Goal: Information Seeking & Learning: Learn about a topic

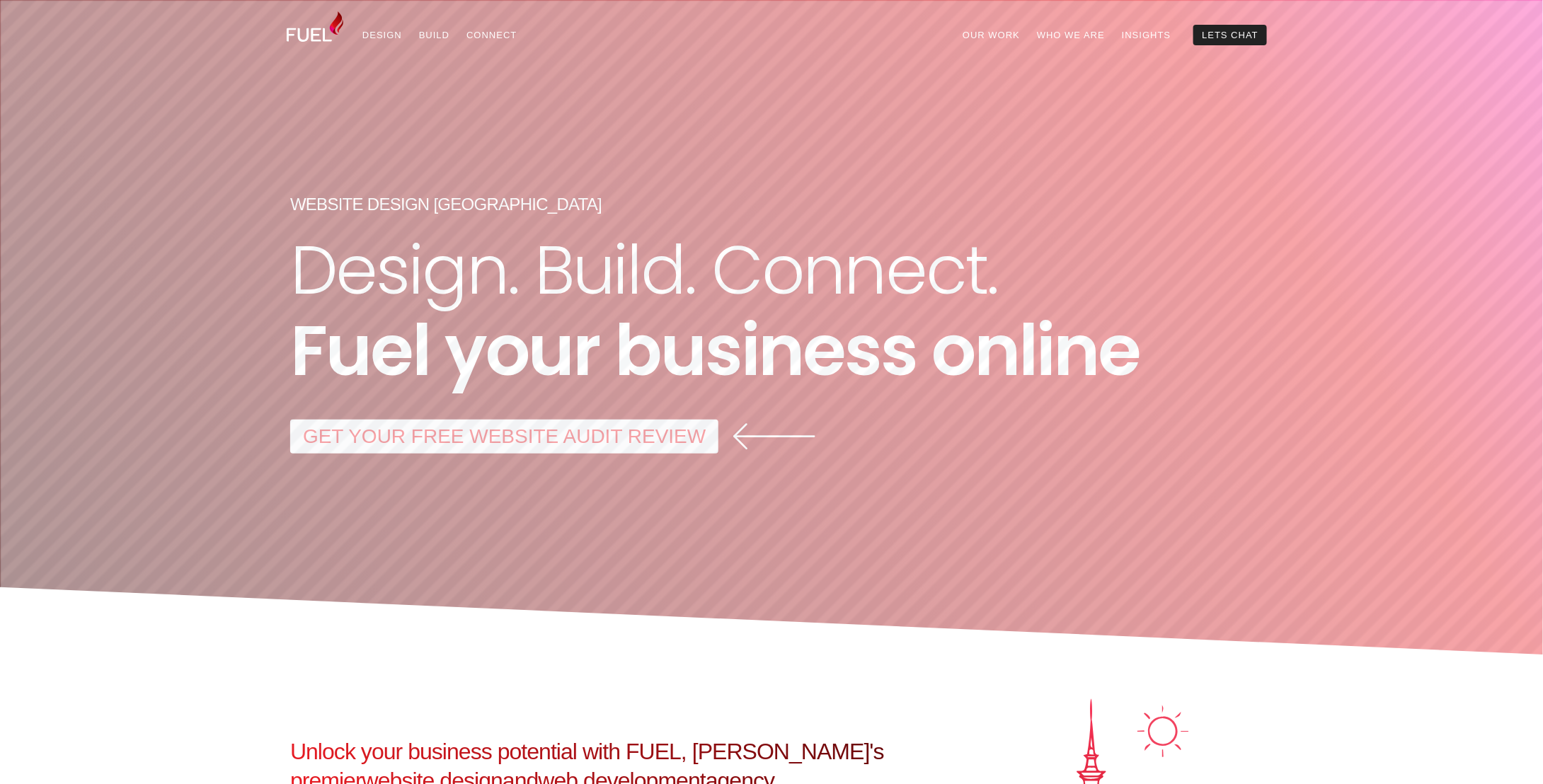
drag, startPoint x: 173, startPoint y: 397, endPoint x: 295, endPoint y: 51, distance: 366.9
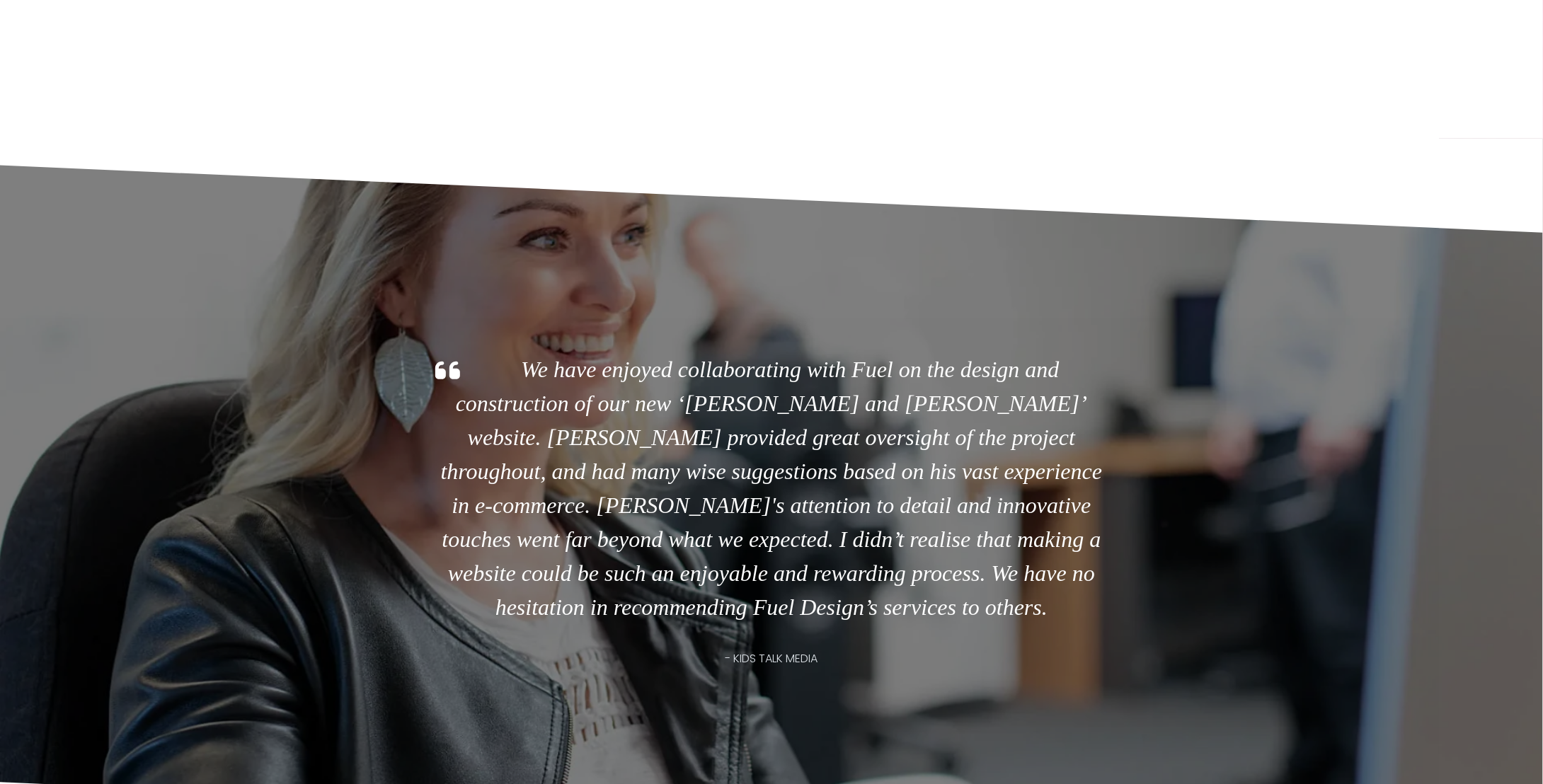
drag, startPoint x: 291, startPoint y: 384, endPoint x: 176, endPoint y: 611, distance: 254.5
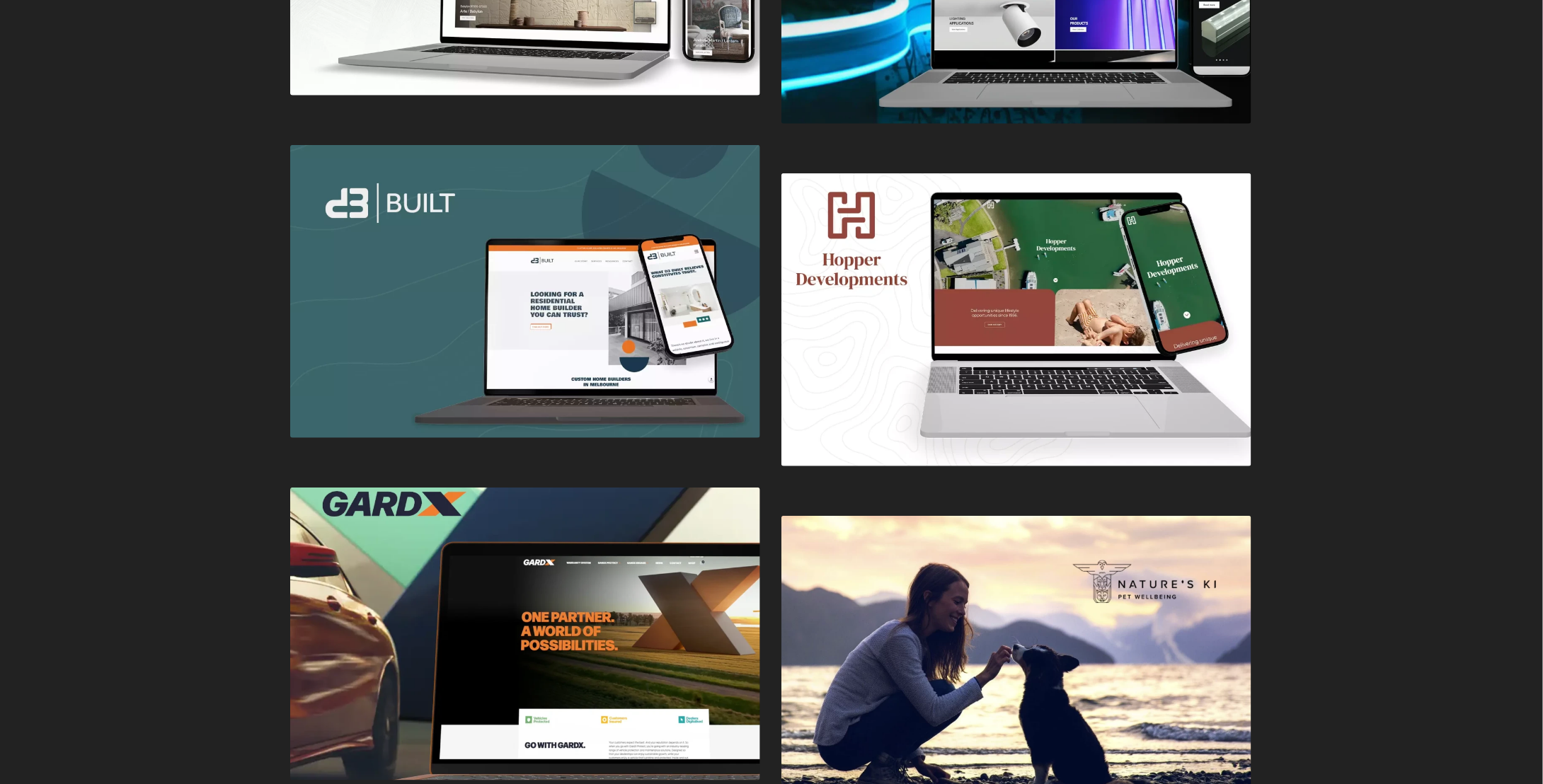
drag, startPoint x: 156, startPoint y: 554, endPoint x: 132, endPoint y: 644, distance: 93.1
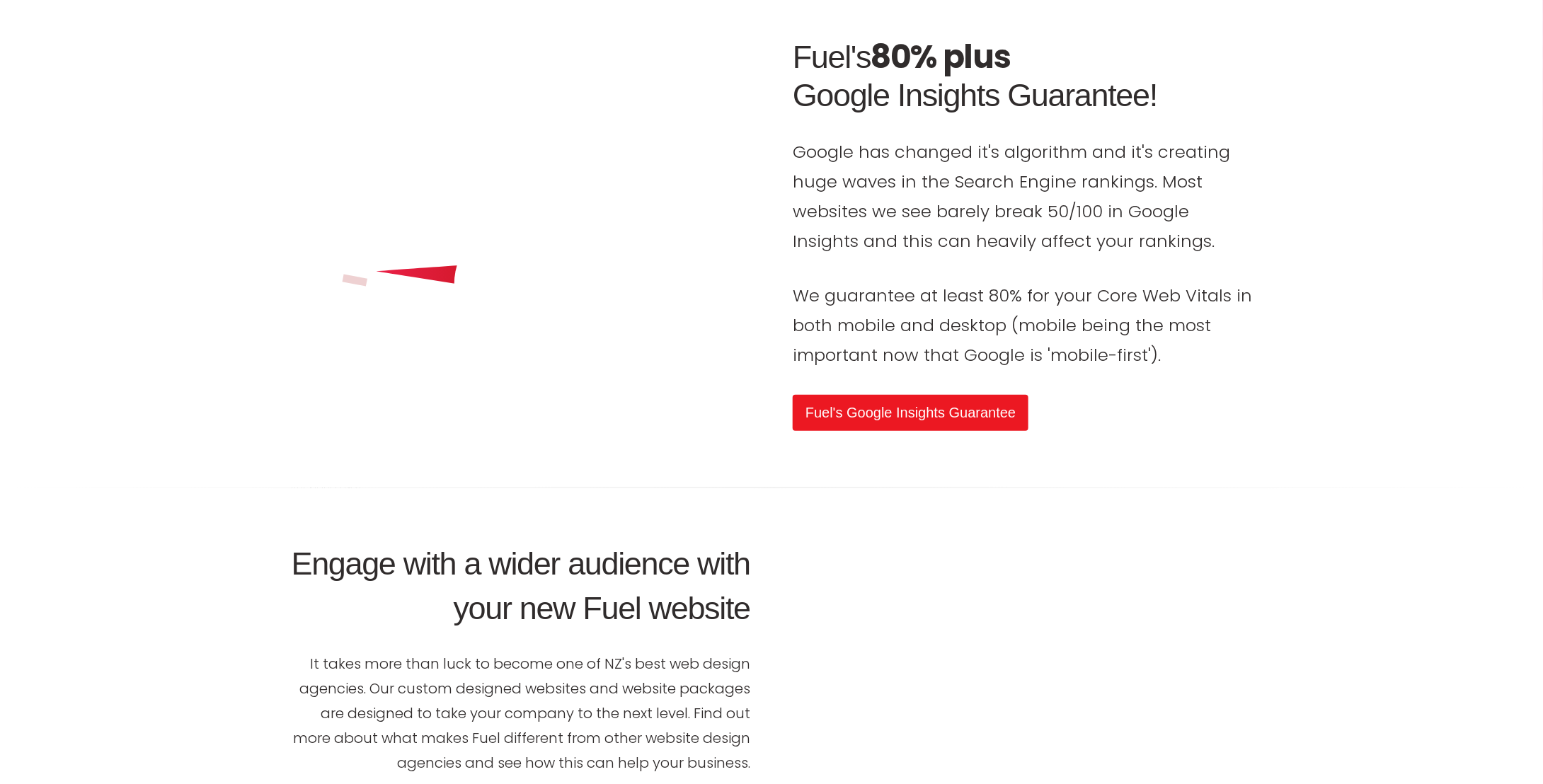
drag, startPoint x: 202, startPoint y: 754, endPoint x: 165, endPoint y: 804, distance: 62.2
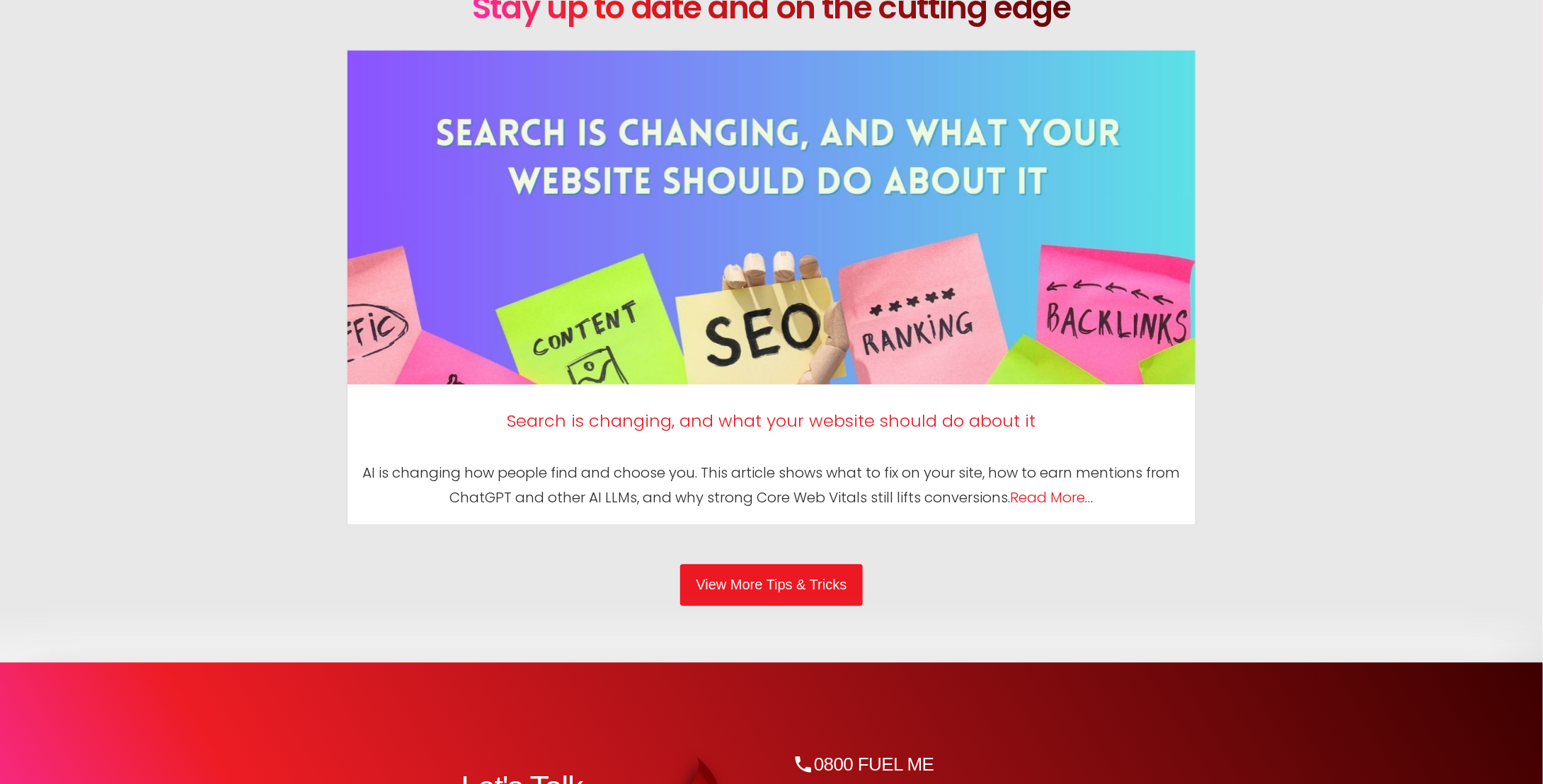
drag, startPoint x: 221, startPoint y: 370, endPoint x: 289, endPoint y: 671, distance: 308.6
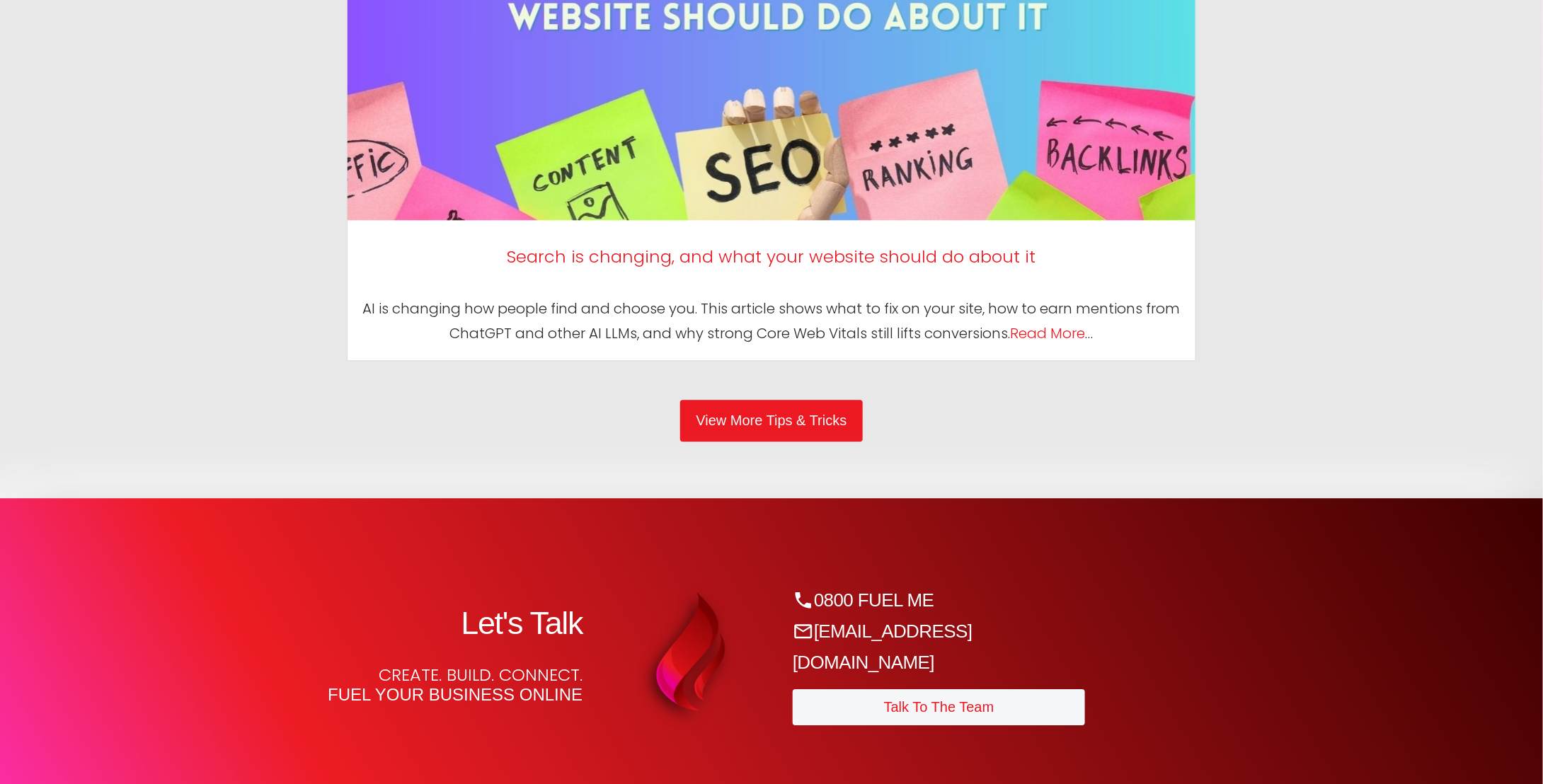
scroll to position [7617, 0]
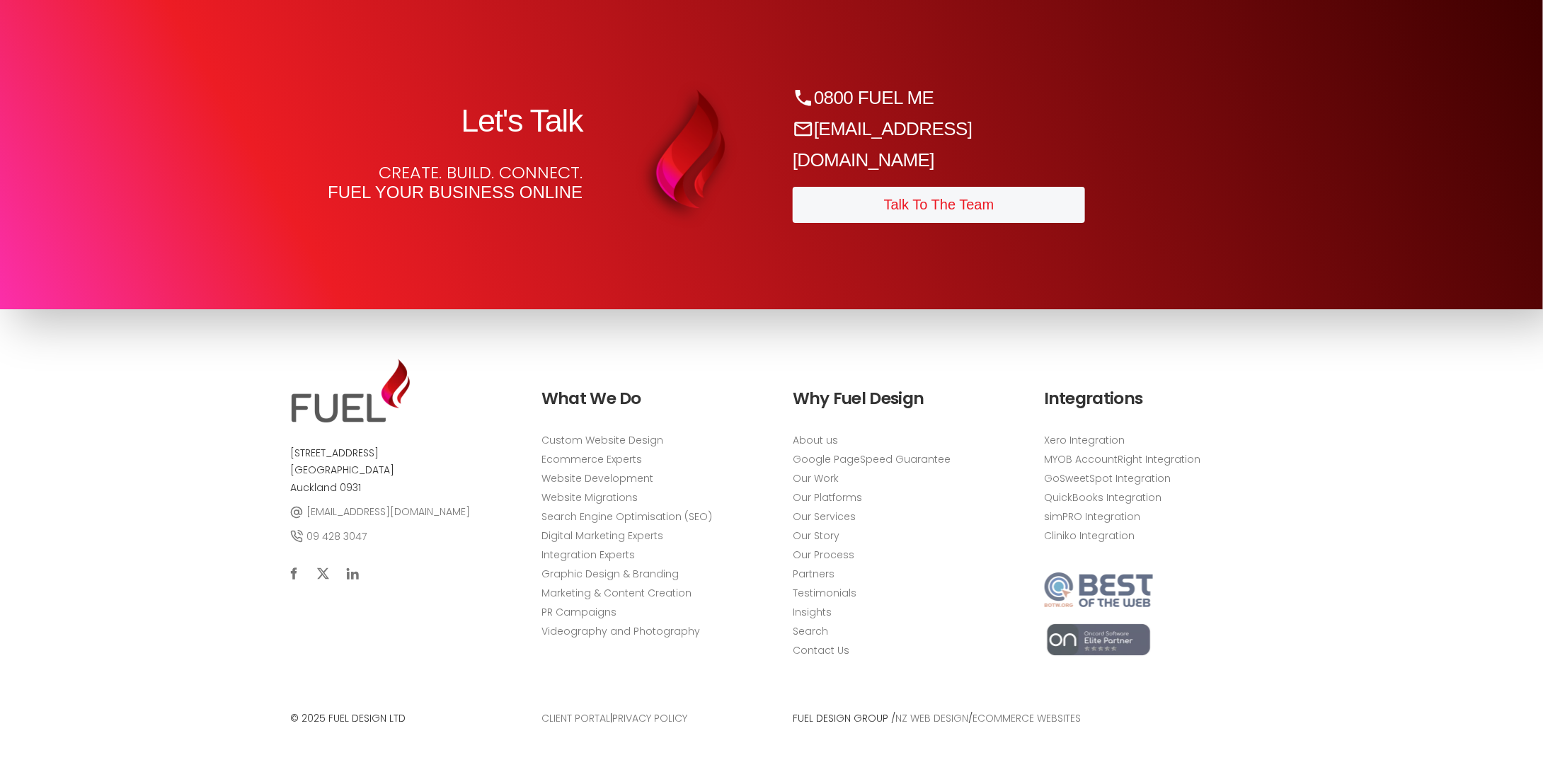
drag, startPoint x: 323, startPoint y: 811, endPoint x: 323, endPoint y: 590, distance: 221.0
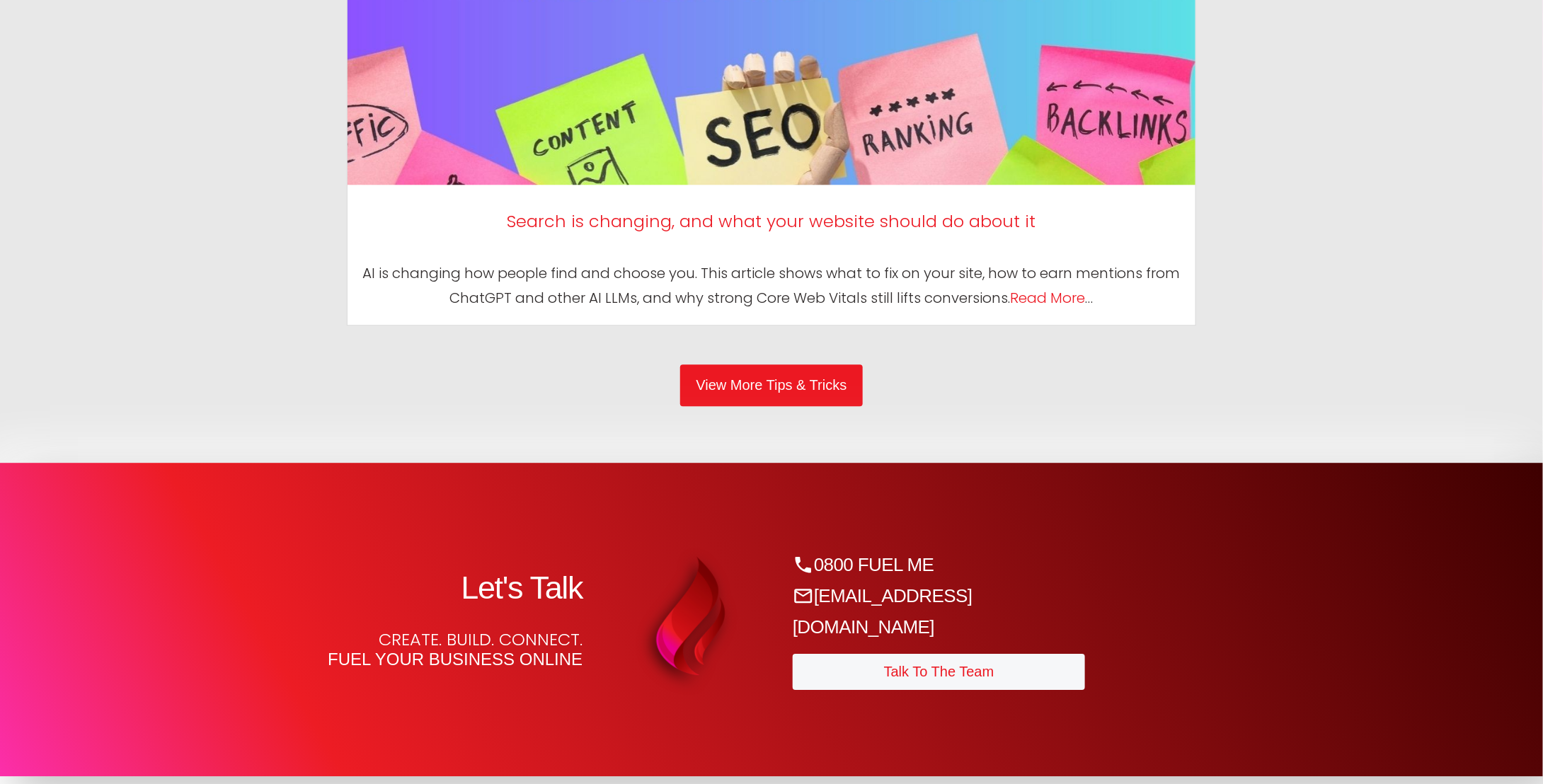
drag, startPoint x: 96, startPoint y: 367, endPoint x: 248, endPoint y: 179, distance: 241.8
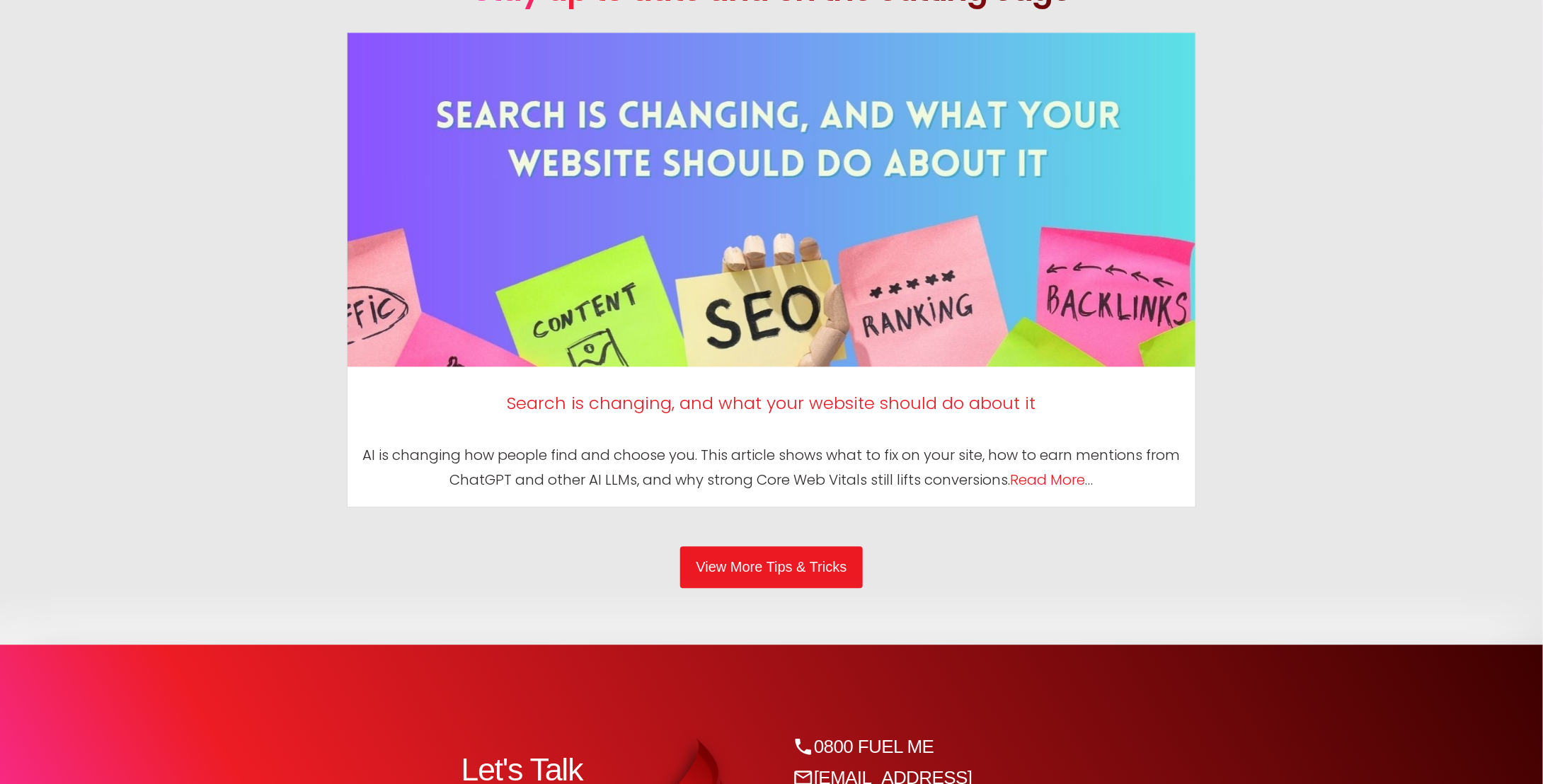
scroll to position [6656, 0]
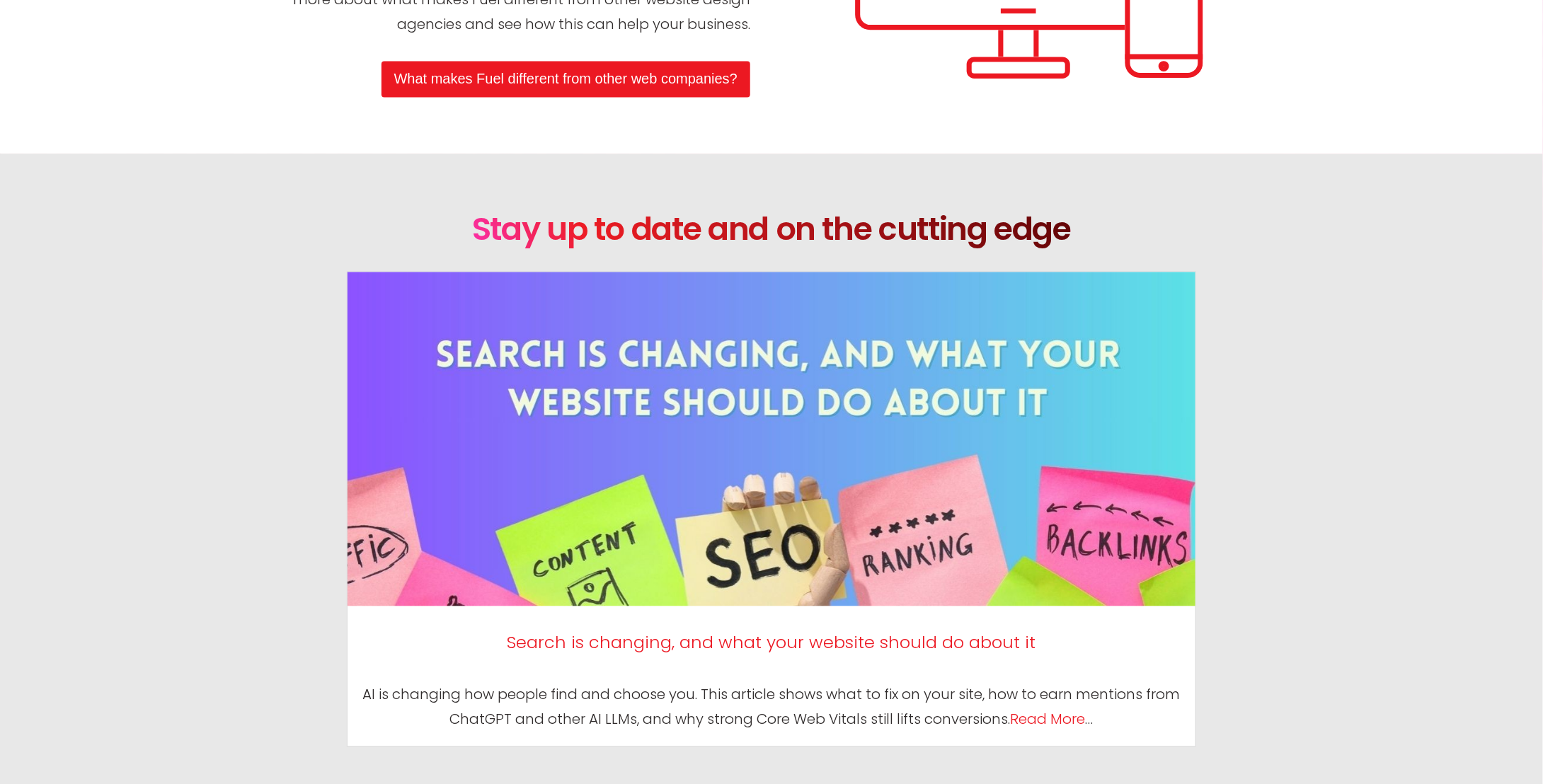
drag, startPoint x: 129, startPoint y: 437, endPoint x: 279, endPoint y: 195, distance: 284.7
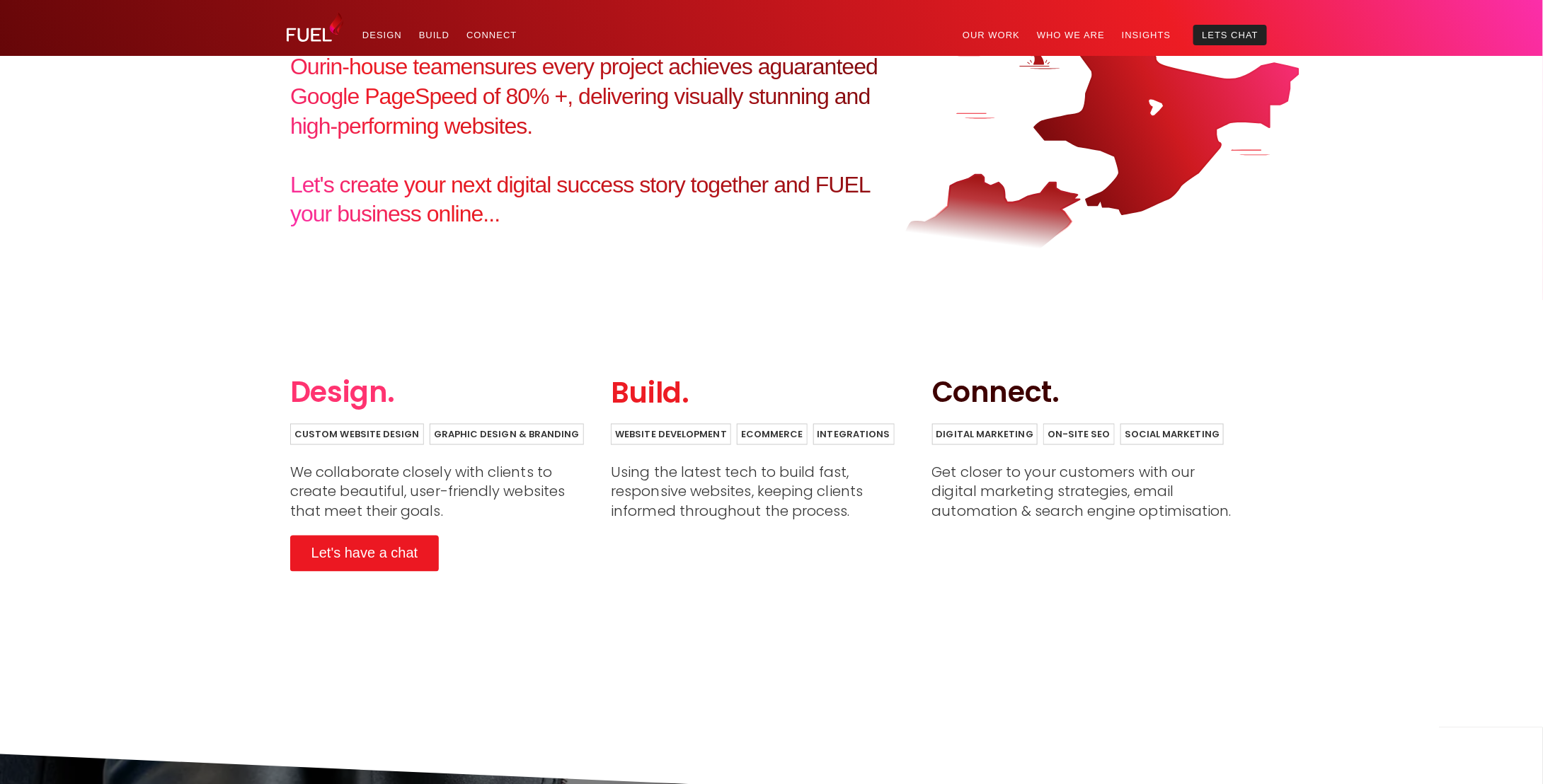
scroll to position [0, 0]
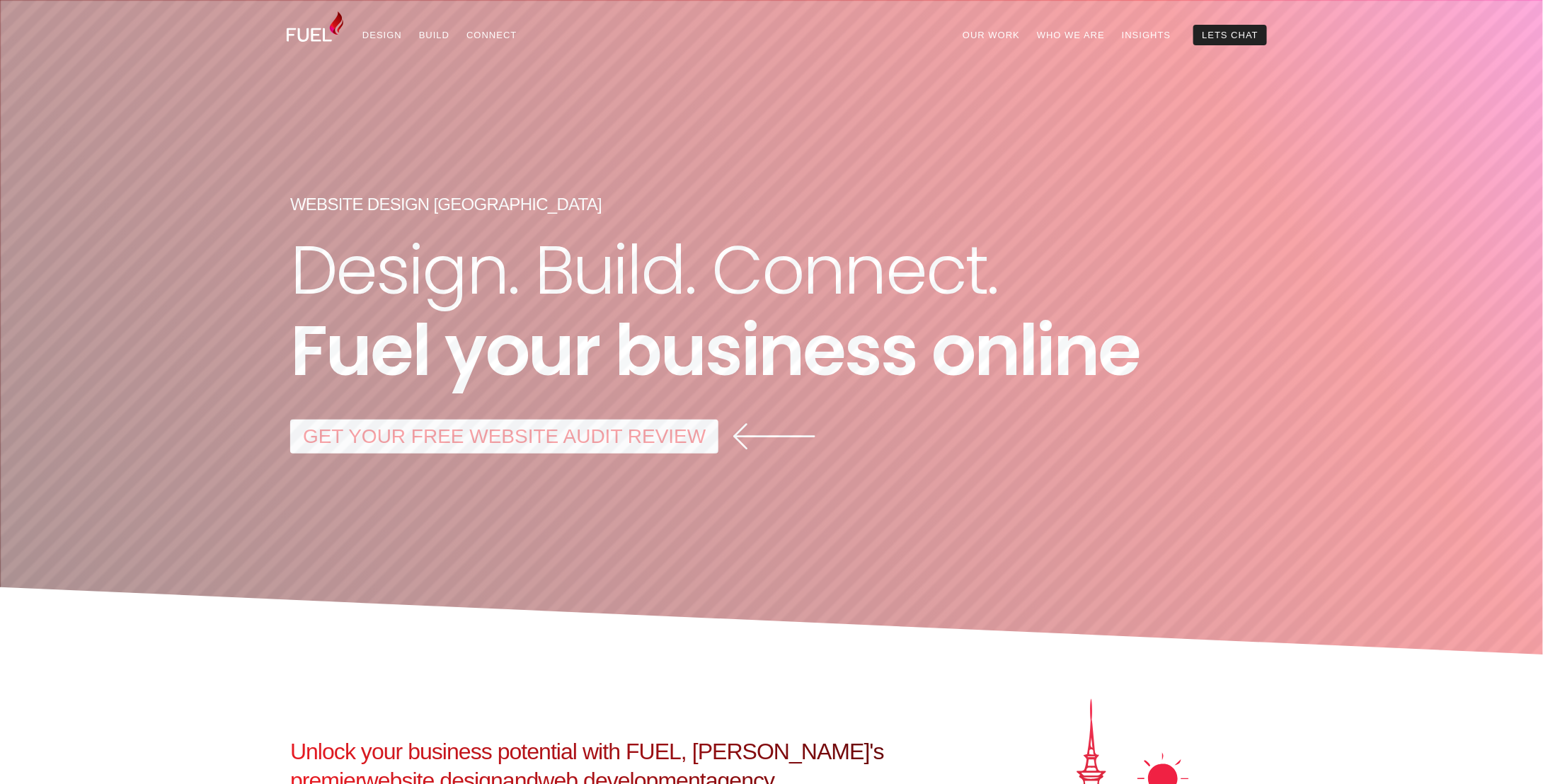
drag, startPoint x: 6, startPoint y: 401, endPoint x: 547, endPoint y: -57, distance: 708.8
click at [1223, 31] on link "Lets Chat" at bounding box center [1230, 35] width 74 height 21
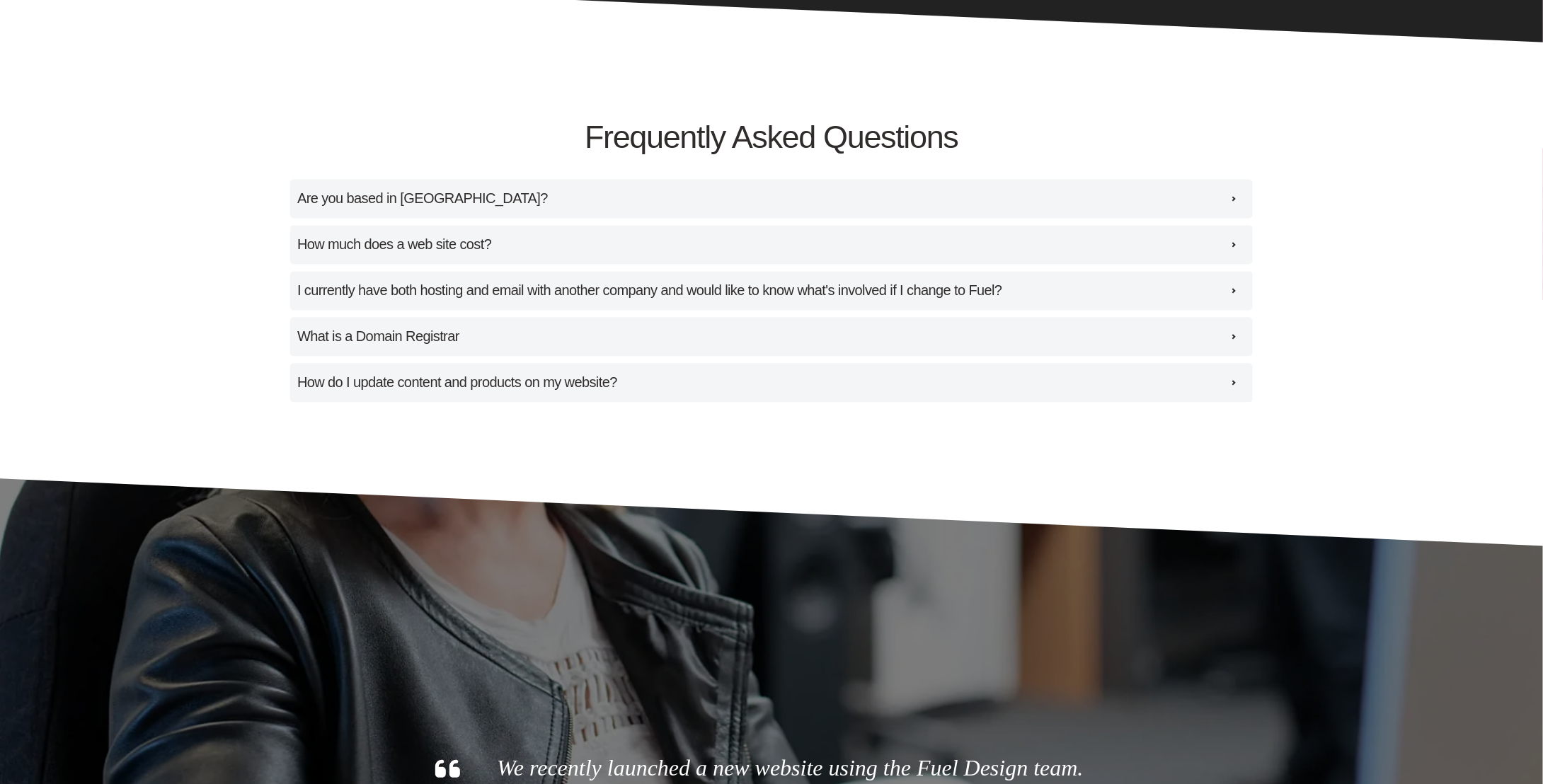
scroll to position [1415, 0]
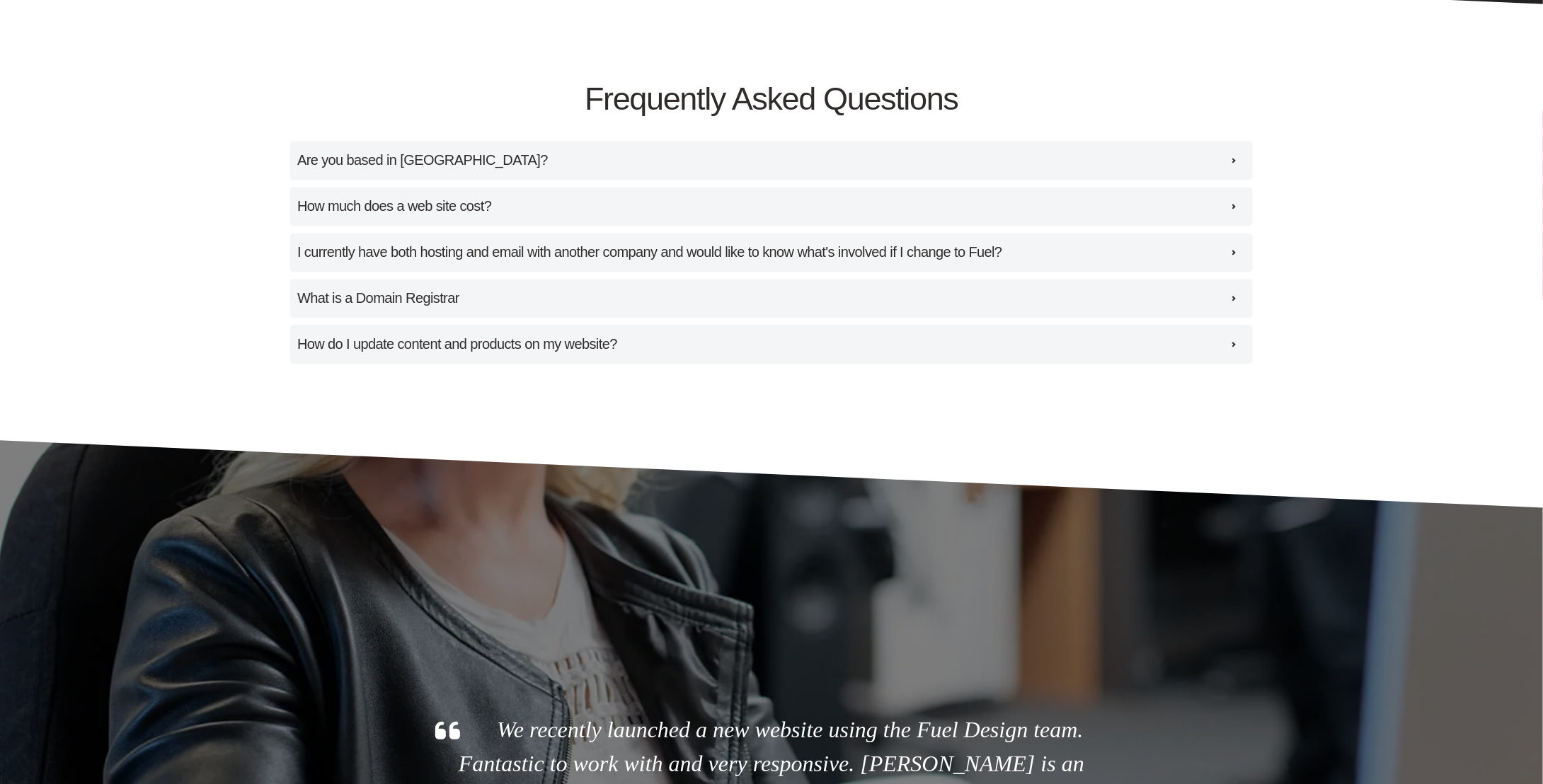
click at [539, 314] on label "What is a Domain Registrar A Domain Registrar is the place where your website a…" at bounding box center [771, 298] width 962 height 39
click at [0, 0] on input "What is a Domain Registrar A Domain Registrar is the place where your website a…" at bounding box center [0, 0] width 0 height 0
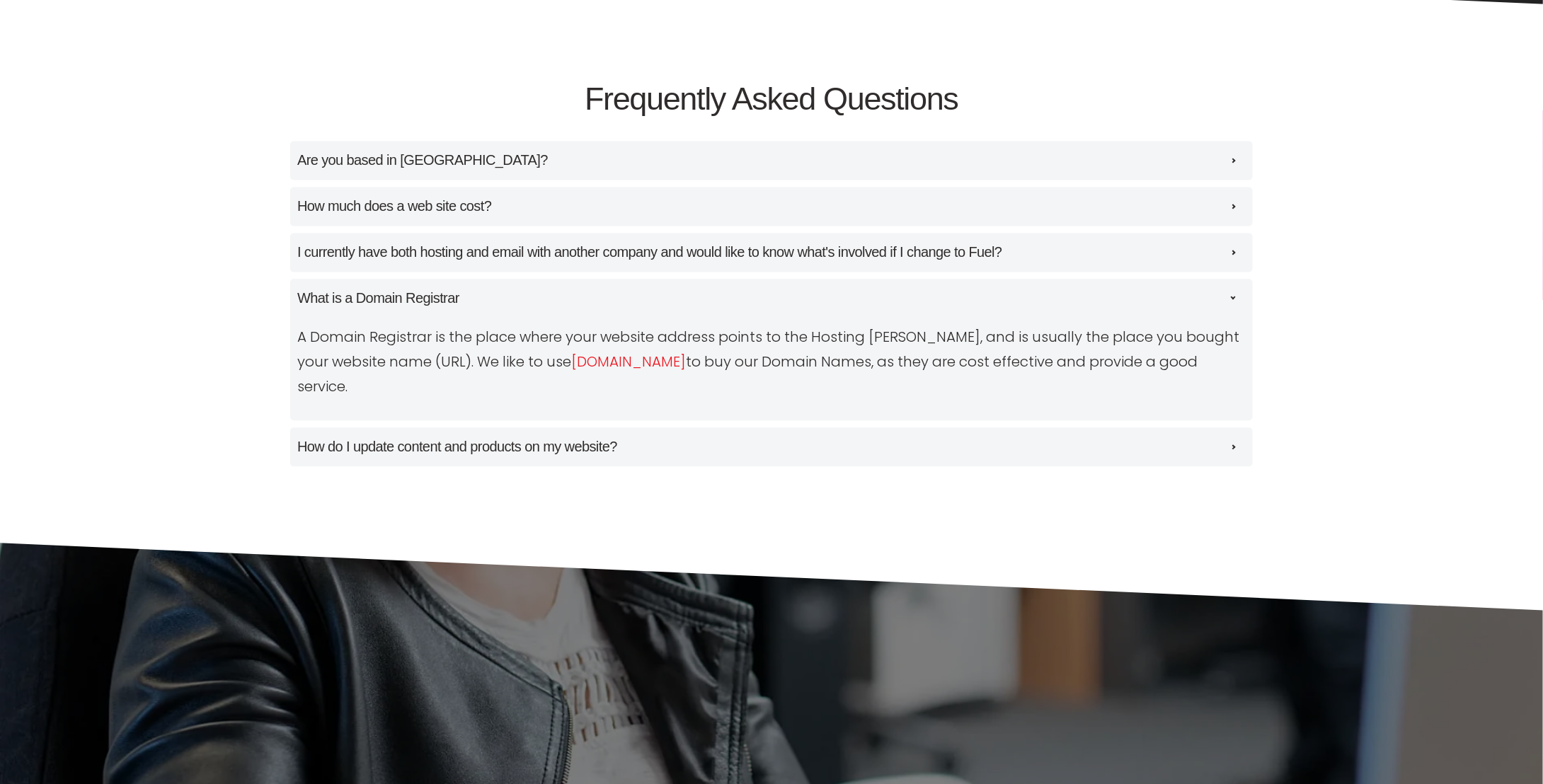
click at [539, 314] on label "What is a Domain Registrar A Domain Registrar is the place where your website a…" at bounding box center [771, 349] width 962 height 142
click at [0, 0] on input "What is a Domain Registrar A Domain Registrar is the place where your website a…" at bounding box center [0, 0] width 0 height 0
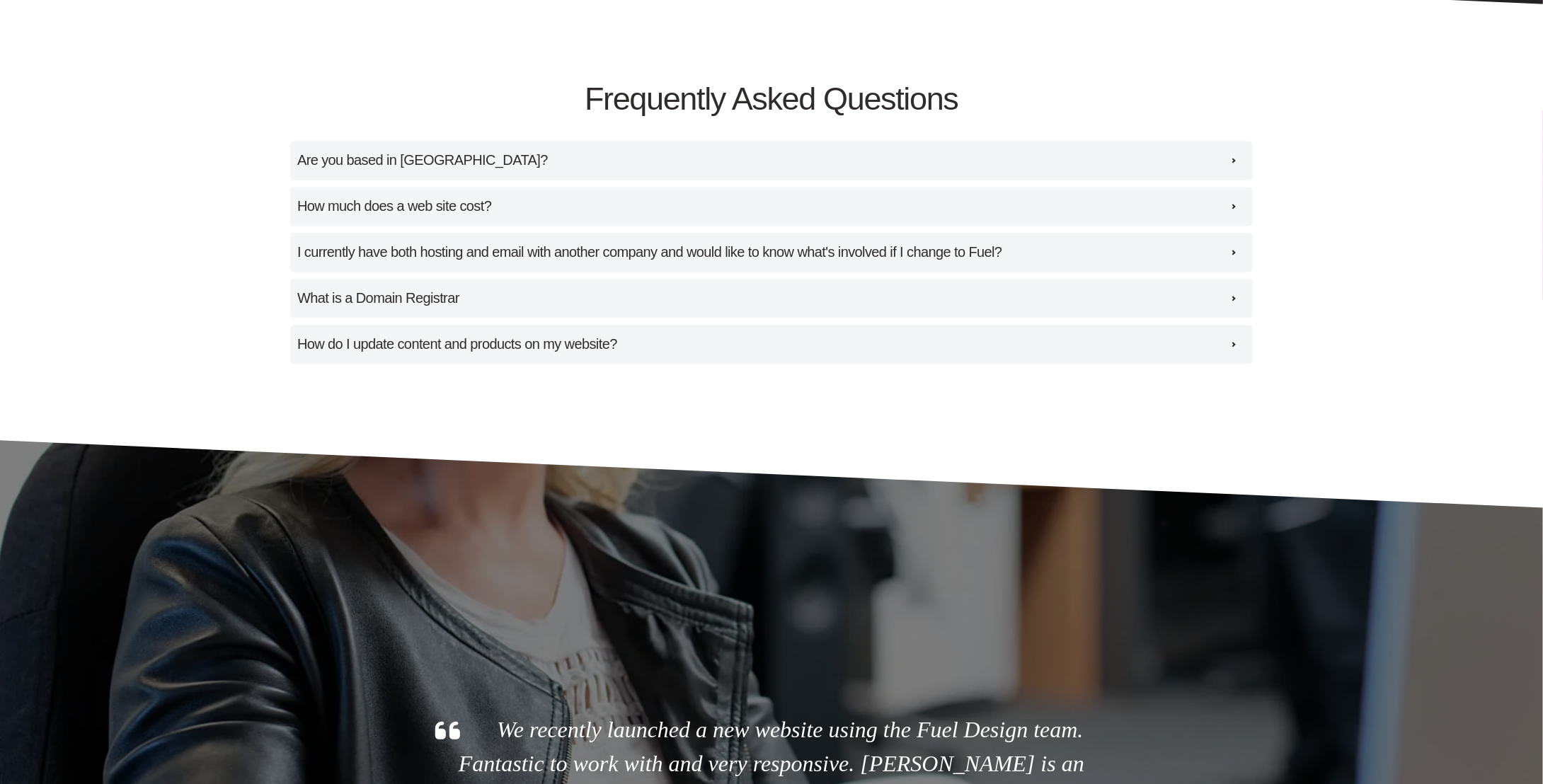
click at [558, 259] on h4 "I currently have both hosting and email with another company and would like to …" at bounding box center [650, 252] width 705 height 22
click at [0, 0] on input "I currently have both hosting and email with another company and would like to …" at bounding box center [0, 0] width 0 height 0
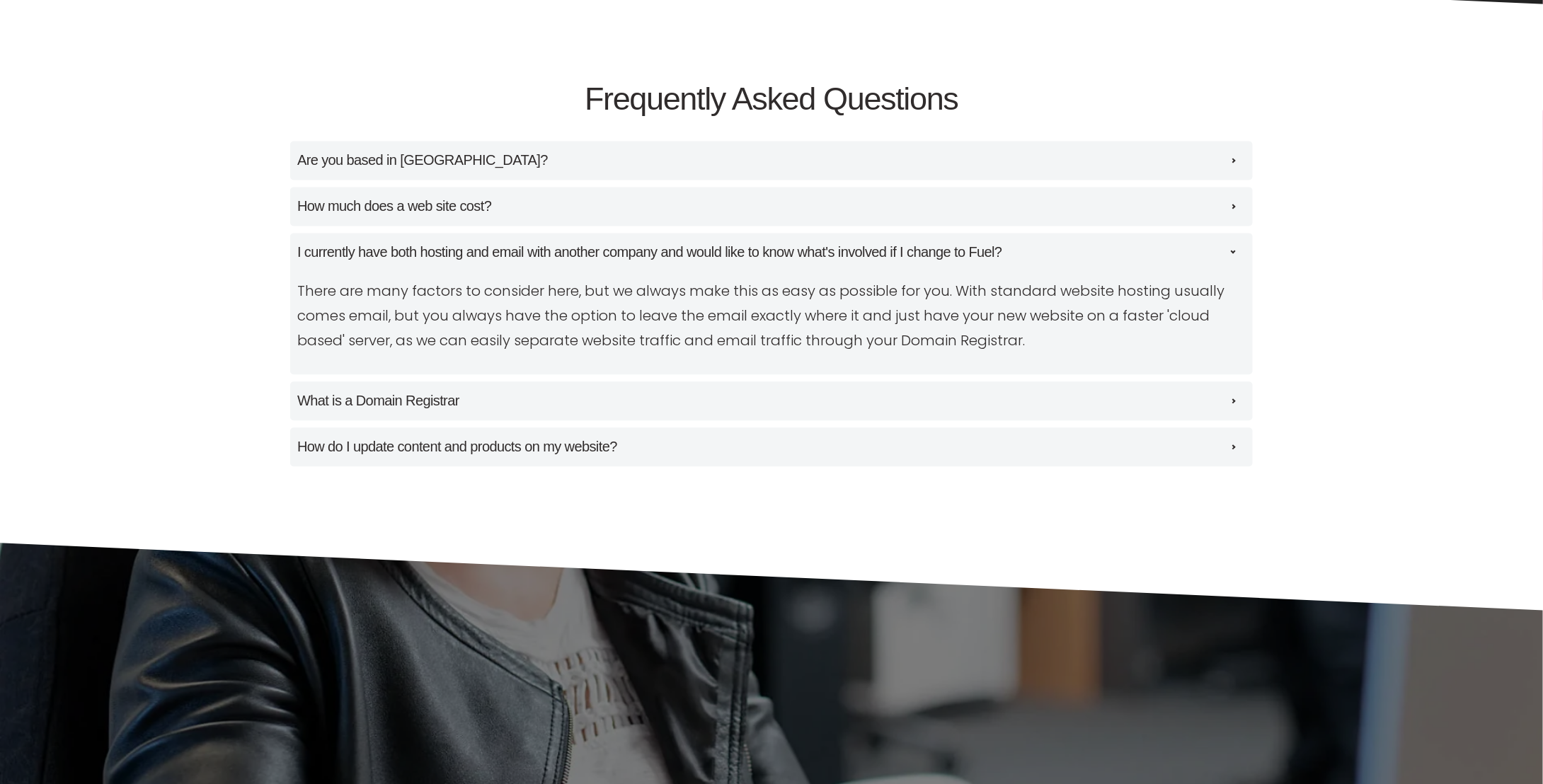
click at [558, 259] on h4 "I currently have both hosting and email with another company and would like to …" at bounding box center [650, 252] width 705 height 22
click at [0, 0] on input "I currently have both hosting and email with another company and would like to …" at bounding box center [0, 0] width 0 height 0
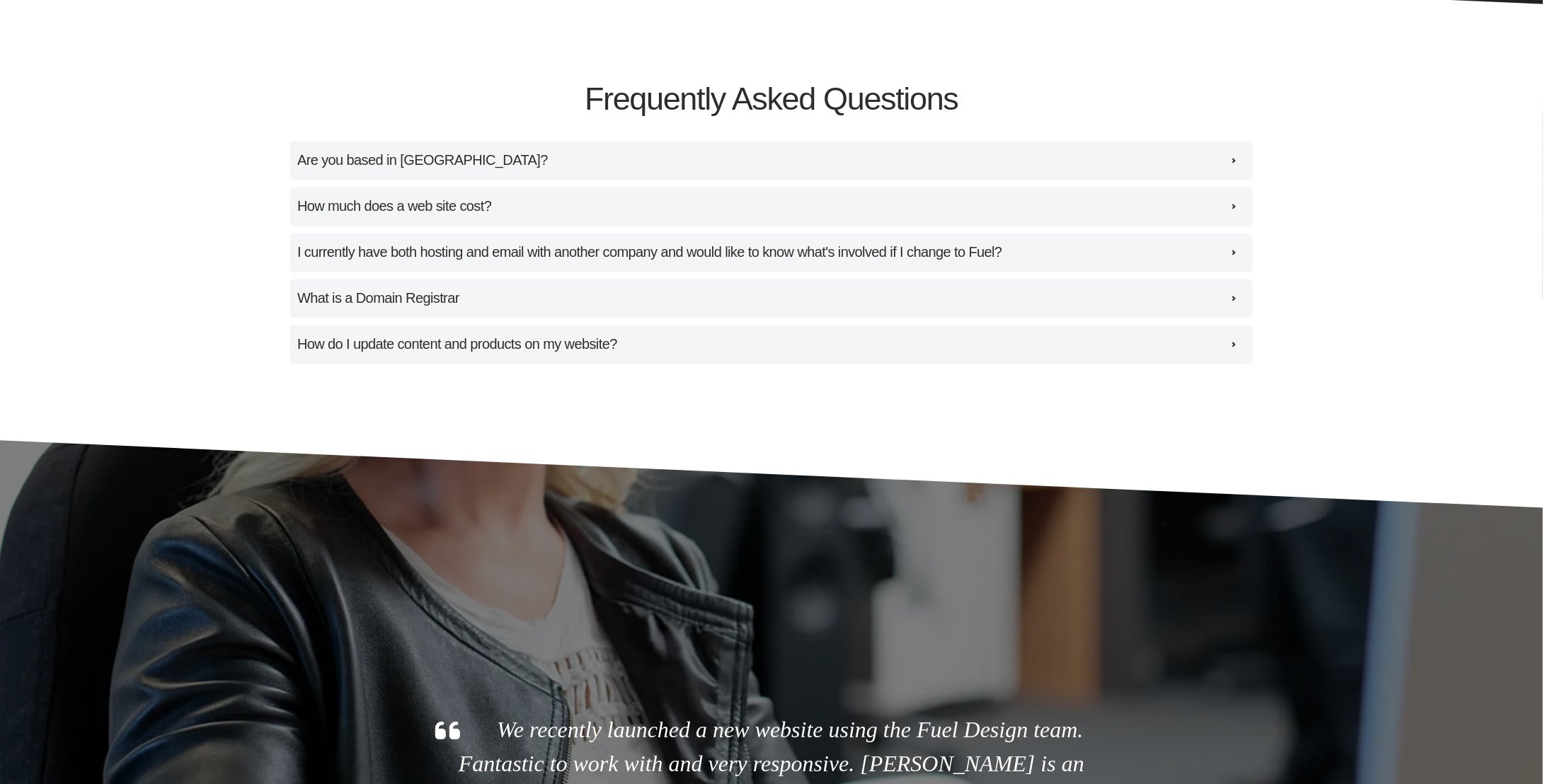
click at [513, 313] on label "What is a Domain Registrar A Domain Registrar is the place where your website a…" at bounding box center [771, 298] width 962 height 39
click at [0, 0] on input "What is a Domain Registrar A Domain Registrar is the place where your website a…" at bounding box center [0, 0] width 0 height 0
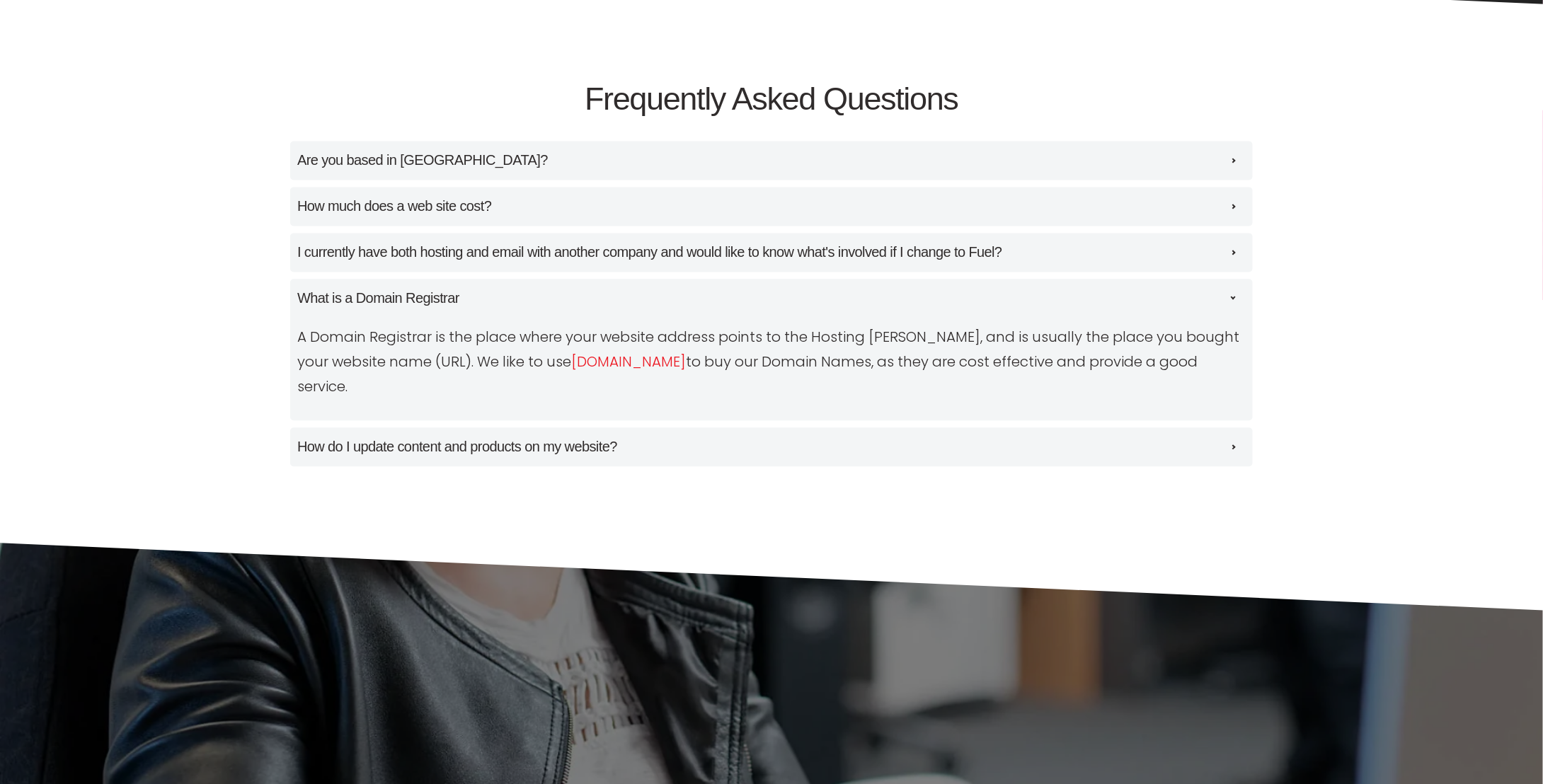
click at [513, 310] on label "What is a Domain Registrar A Domain Registrar is the place where your website a…" at bounding box center [771, 349] width 962 height 142
click at [0, 0] on input "What is a Domain Registrar A Domain Registrar is the place where your website a…" at bounding box center [0, 0] width 0 height 0
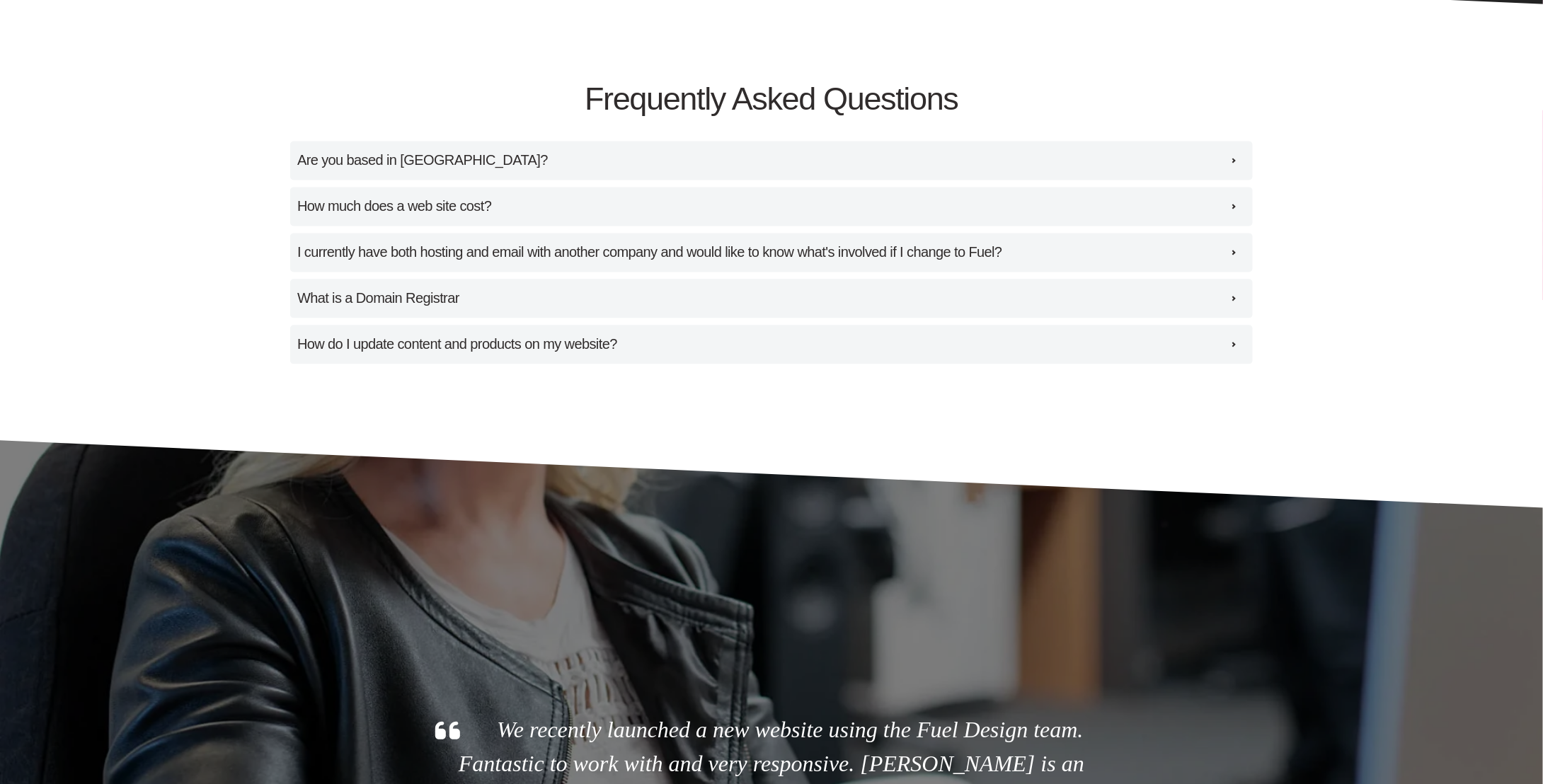
click at [550, 186] on label "How much does a web site cost? This is completely dependent on the amount of ti…" at bounding box center [771, 206] width 962 height 39
click at [0, 0] on input "How much does a web site cost? This is completely dependent on the amount of ti…" at bounding box center [0, 0] width 0 height 0
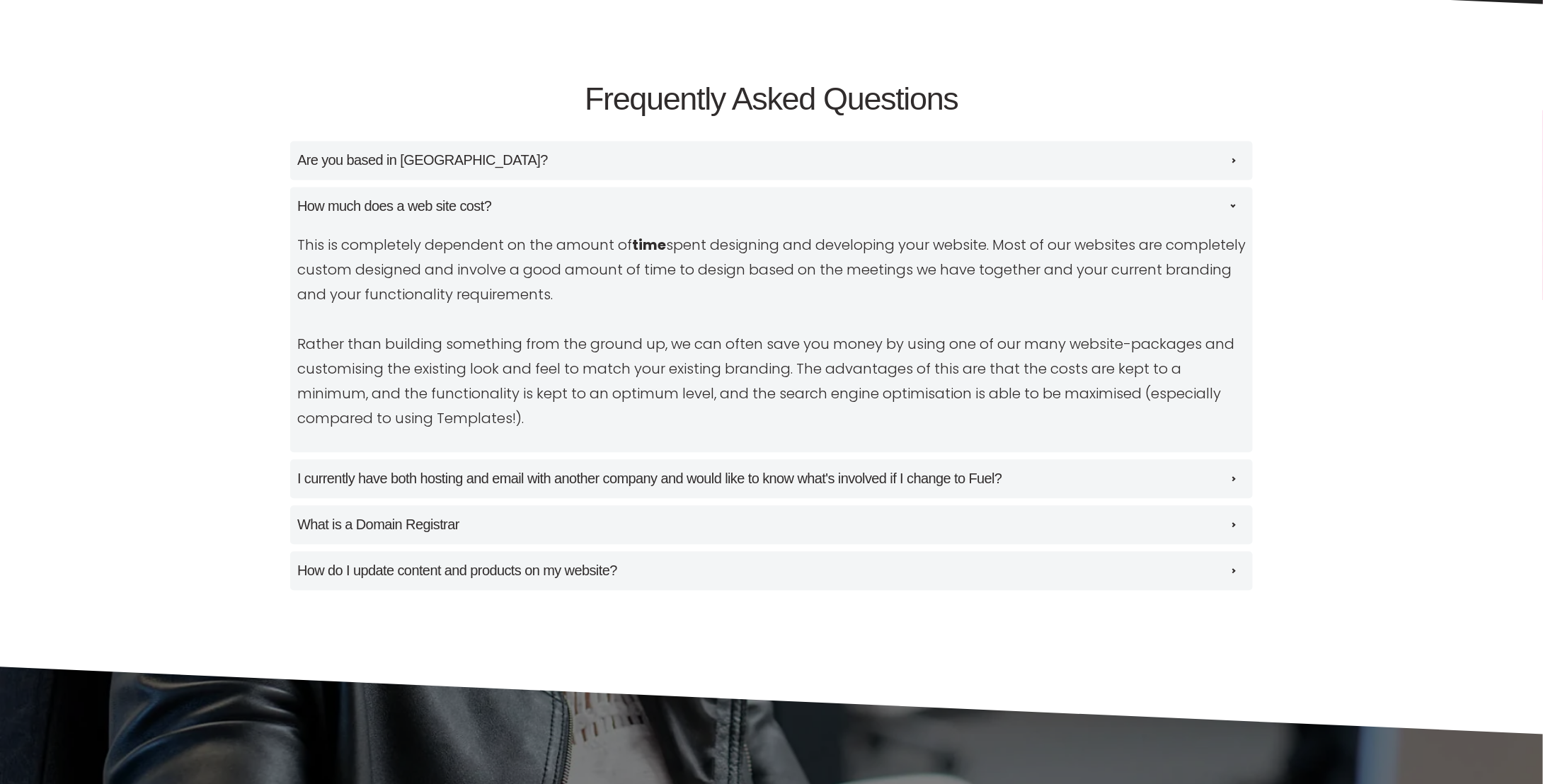
click at [550, 186] on label "How much does a web site cost? This is completely dependent on the amount of ti…" at bounding box center [771, 319] width 962 height 265
click at [0, 0] on input "How much does a web site cost? This is completely dependent on the amount of ti…" at bounding box center [0, 0] width 0 height 0
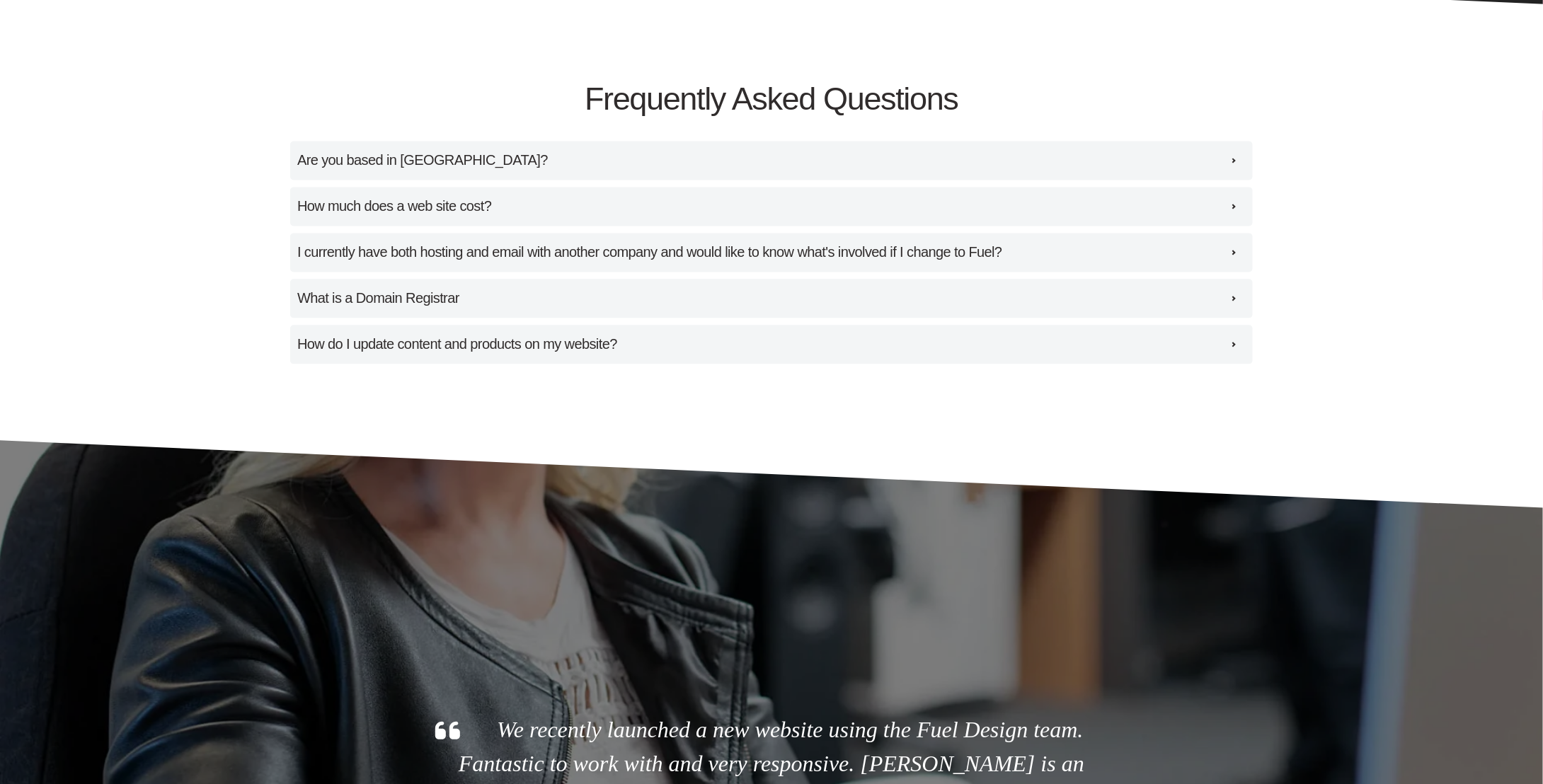
click at [561, 151] on label "Are you based in Auckland? Yes, our main head quarters is in beautiful Orewa Be…" at bounding box center [771, 160] width 962 height 39
click at [0, 0] on input "Are you based in Auckland? Yes, our main head quarters is in beautiful Orewa Be…" at bounding box center [0, 0] width 0 height 0
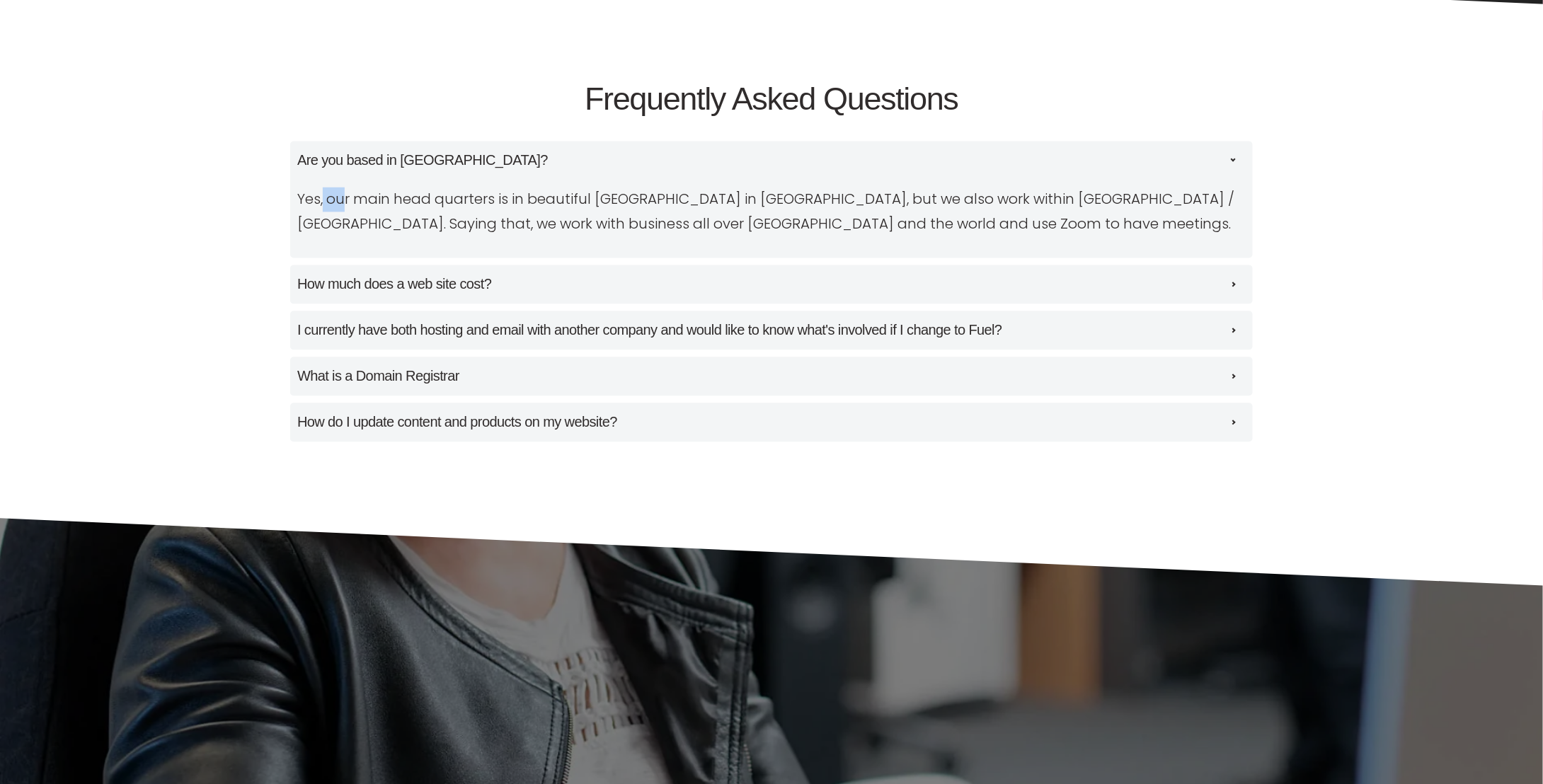
click at [561, 151] on label "Are you based in Auckland? Yes, our main head quarters is in beautiful Orewa Be…" at bounding box center [771, 199] width 962 height 117
click at [0, 0] on input "Are you based in Auckland? Yes, our main head quarters is in beautiful Orewa Be…" at bounding box center [0, 0] width 0 height 0
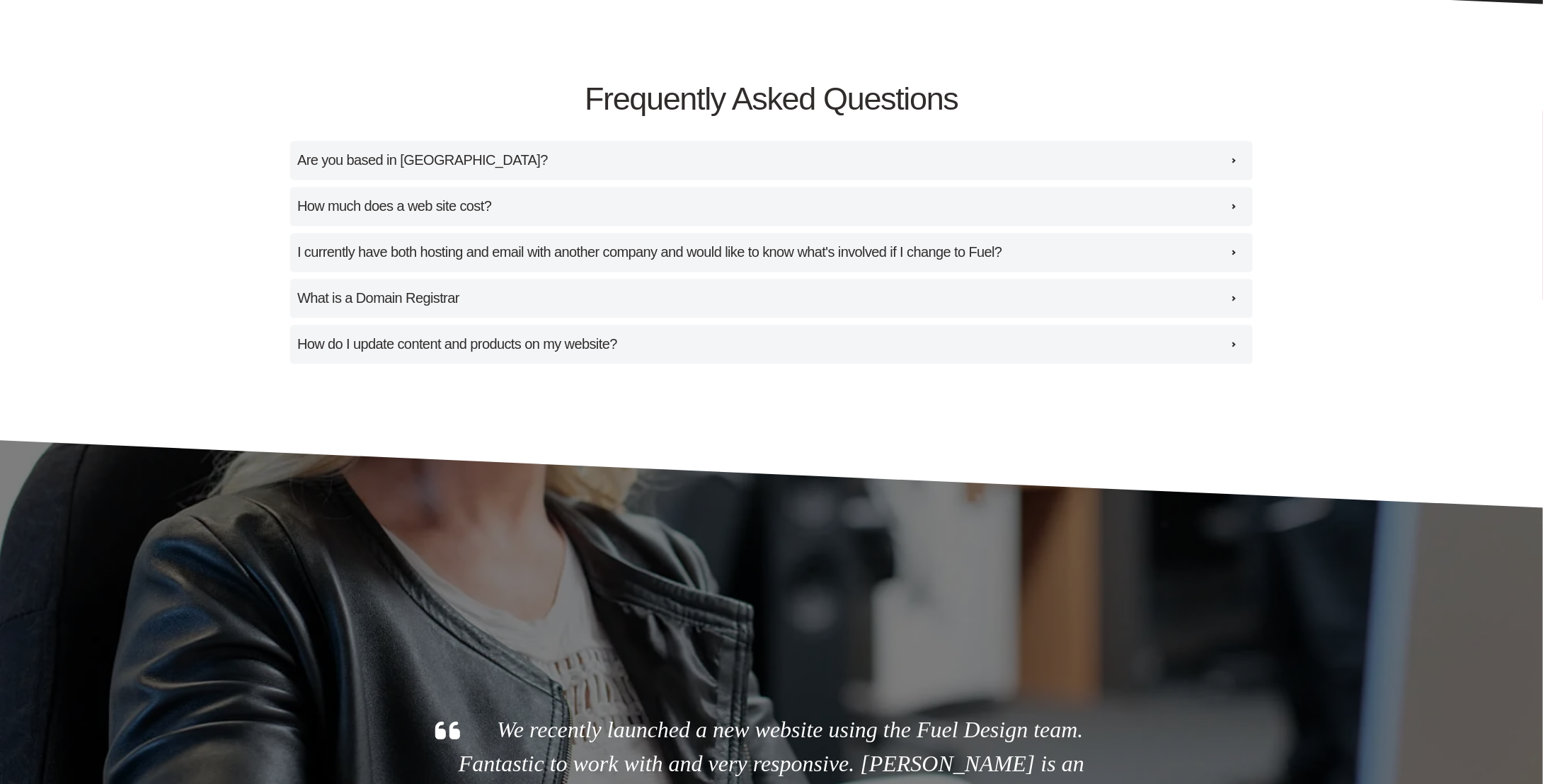
click at [508, 342] on h4 "How do I update content and products on my website?" at bounding box center [457, 344] width 320 height 22
click at [0, 0] on input "How do I update content and products on my website? Every website we build at F…" at bounding box center [0, 0] width 0 height 0
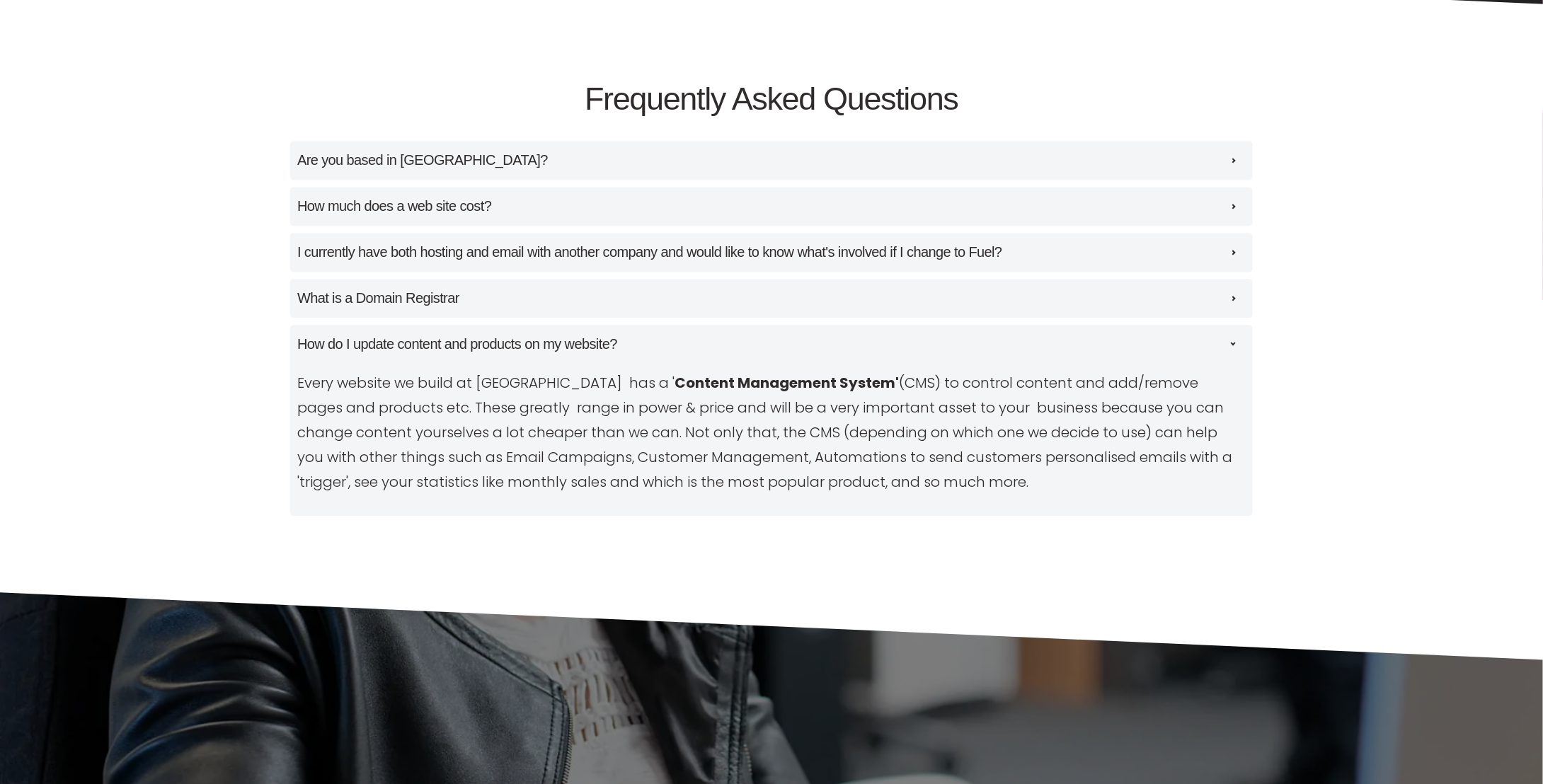
click at [508, 342] on h4 "How do I update content and products on my website?" at bounding box center [457, 344] width 320 height 22
click at [0, 0] on input "How do I update content and products on my website? Every website we build at F…" at bounding box center [0, 0] width 0 height 0
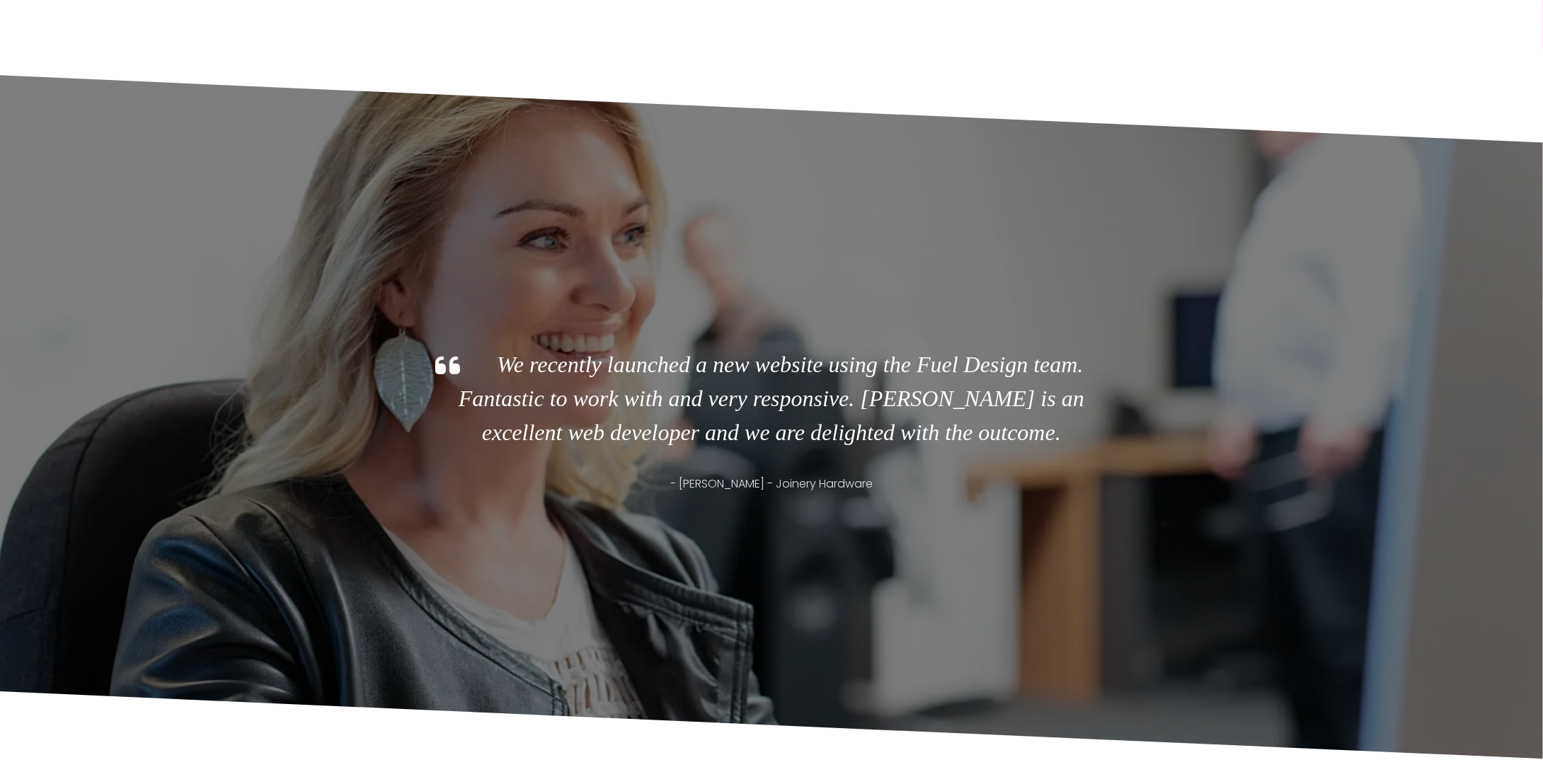
scroll to position [1839, 0]
